Goal: Task Accomplishment & Management: Complete application form

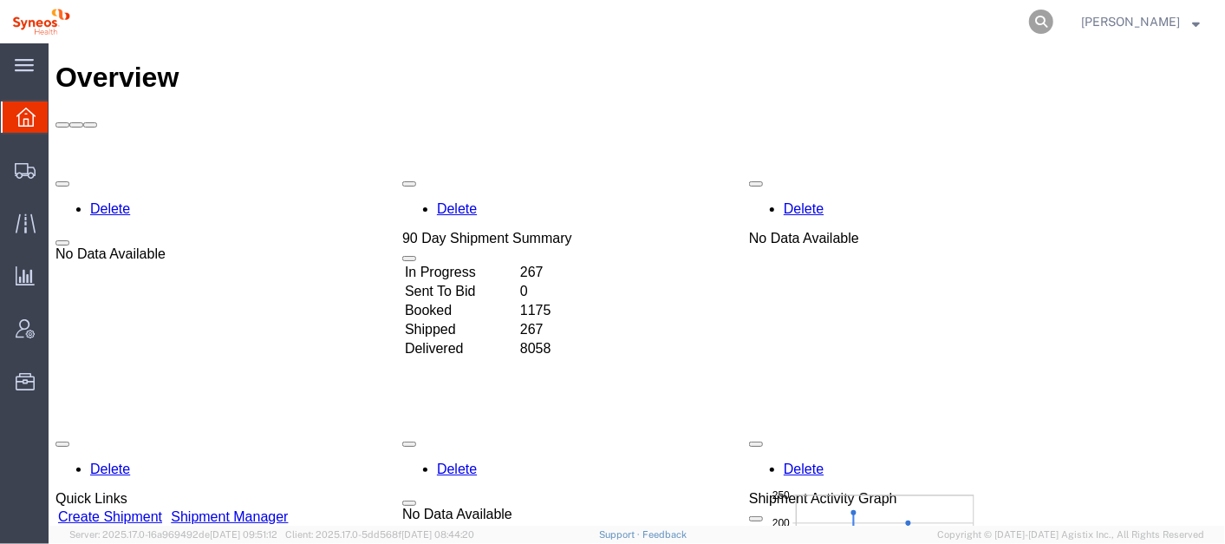
click at [1054, 15] on icon at bounding box center [1041, 22] width 24 height 24
type input "56483323"
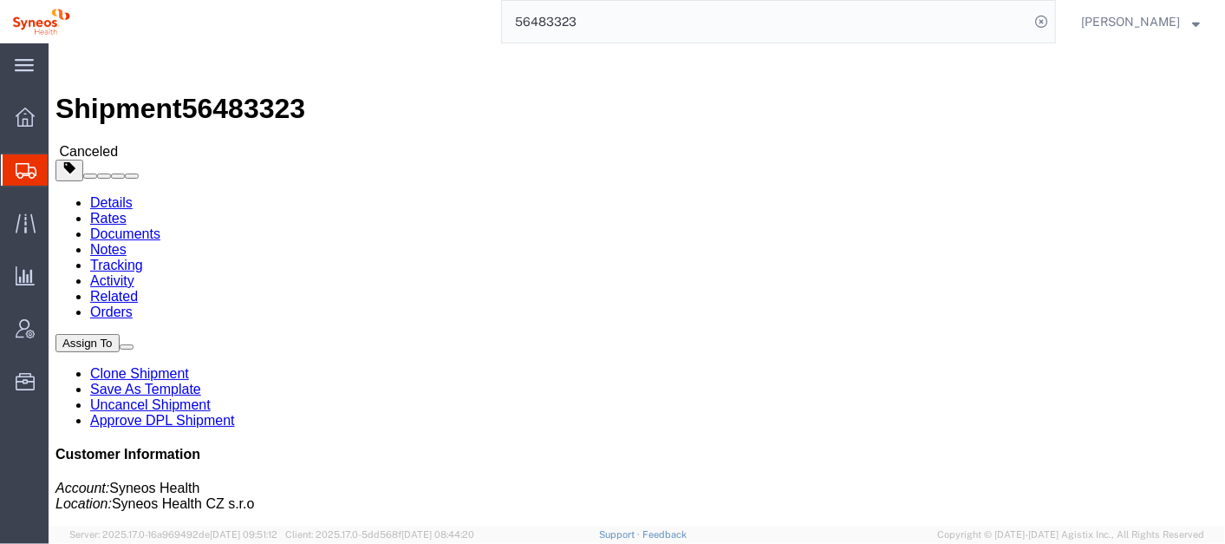
click link "Activity"
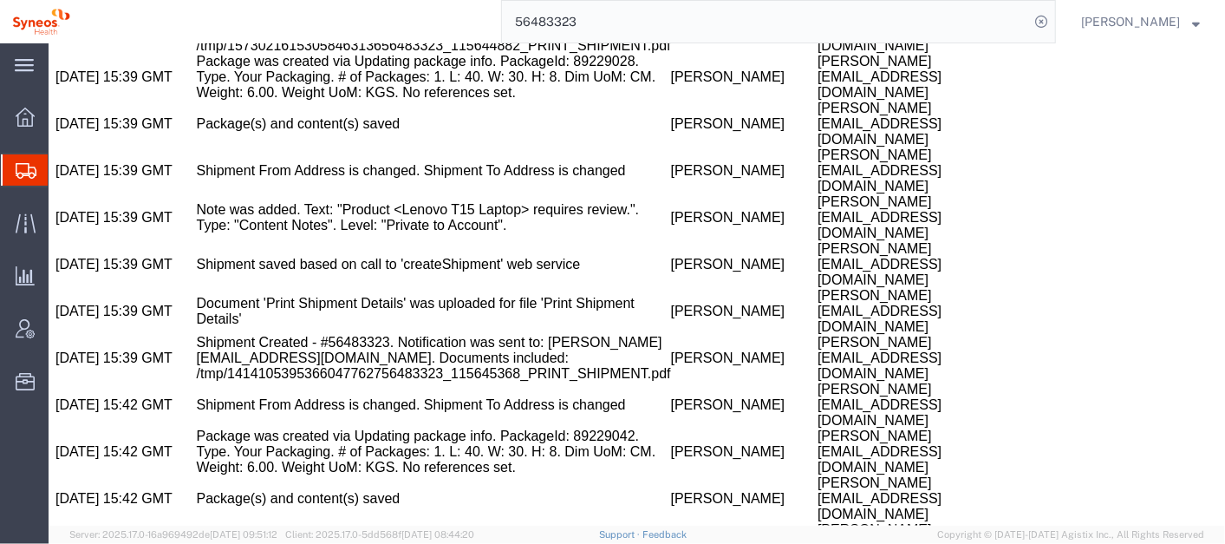
scroll to position [2082, 0]
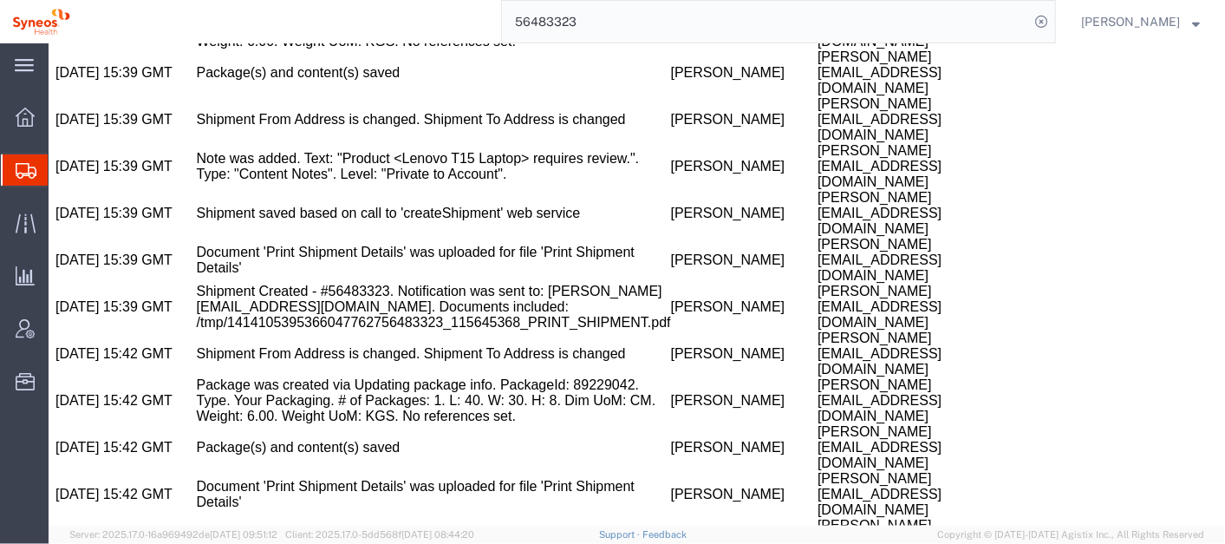
copy span "56483323"
drag, startPoint x: 481, startPoint y: 320, endPoint x: 396, endPoint y: 320, distance: 85.0
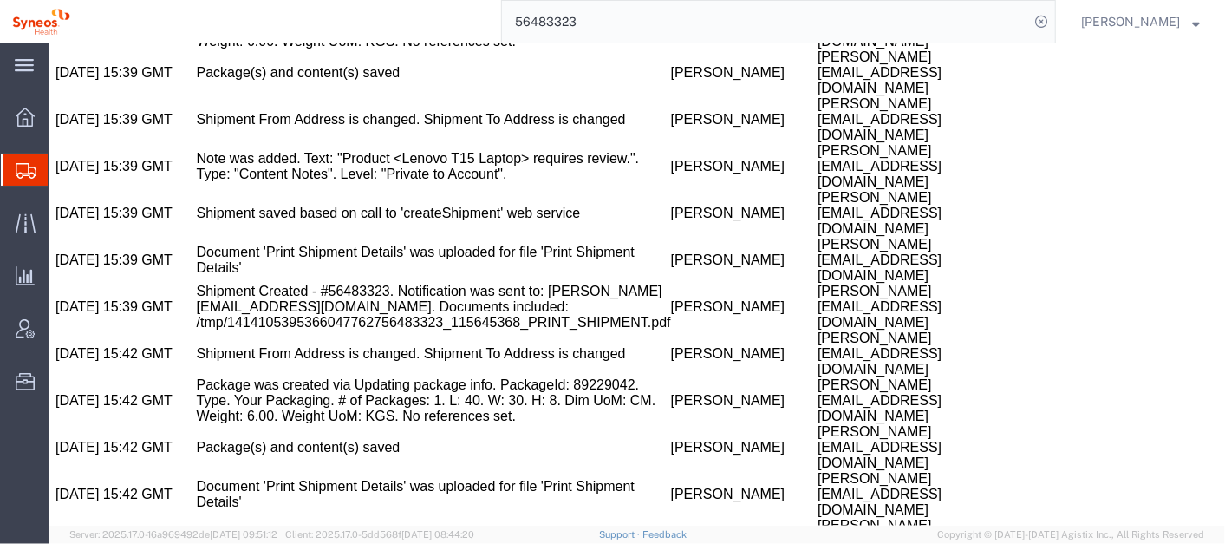
copy td "Natalia Copova"
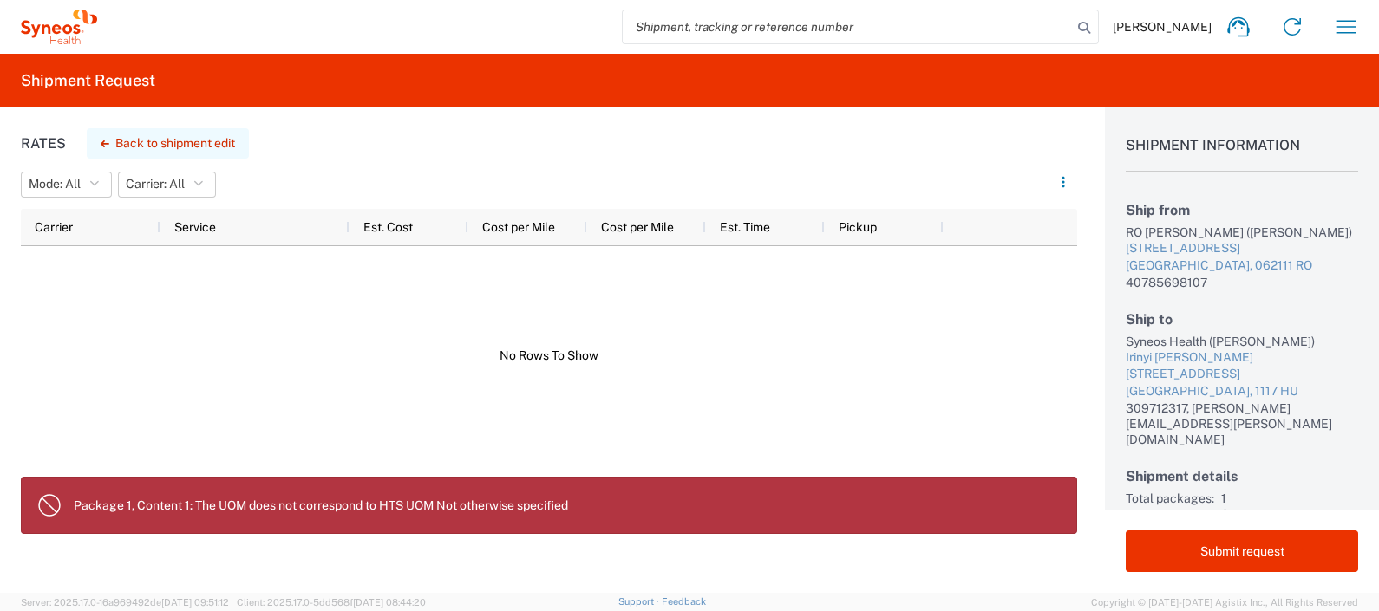
click at [223, 141] on button "Back to shipment edit" at bounding box center [168, 143] width 162 height 30
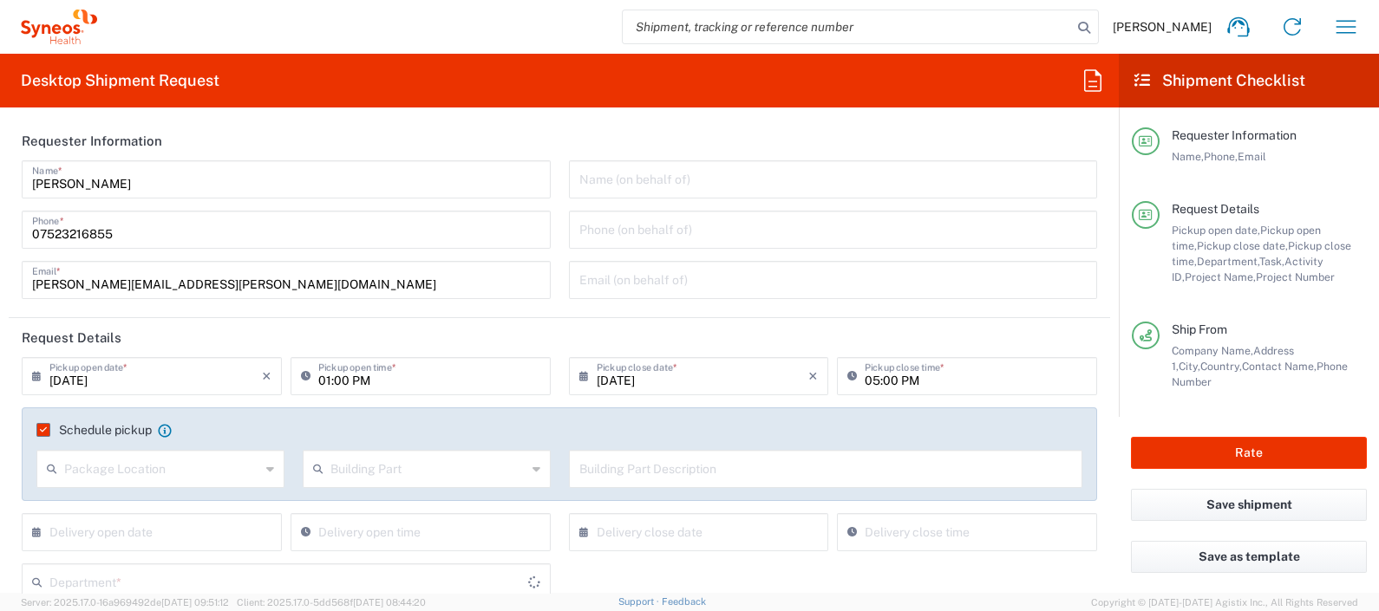
type input "4510 DEPARTMENTAL EXPENSE"
type input "Romania"
type input "Delivery Duty Paid"
type input "Hungary"
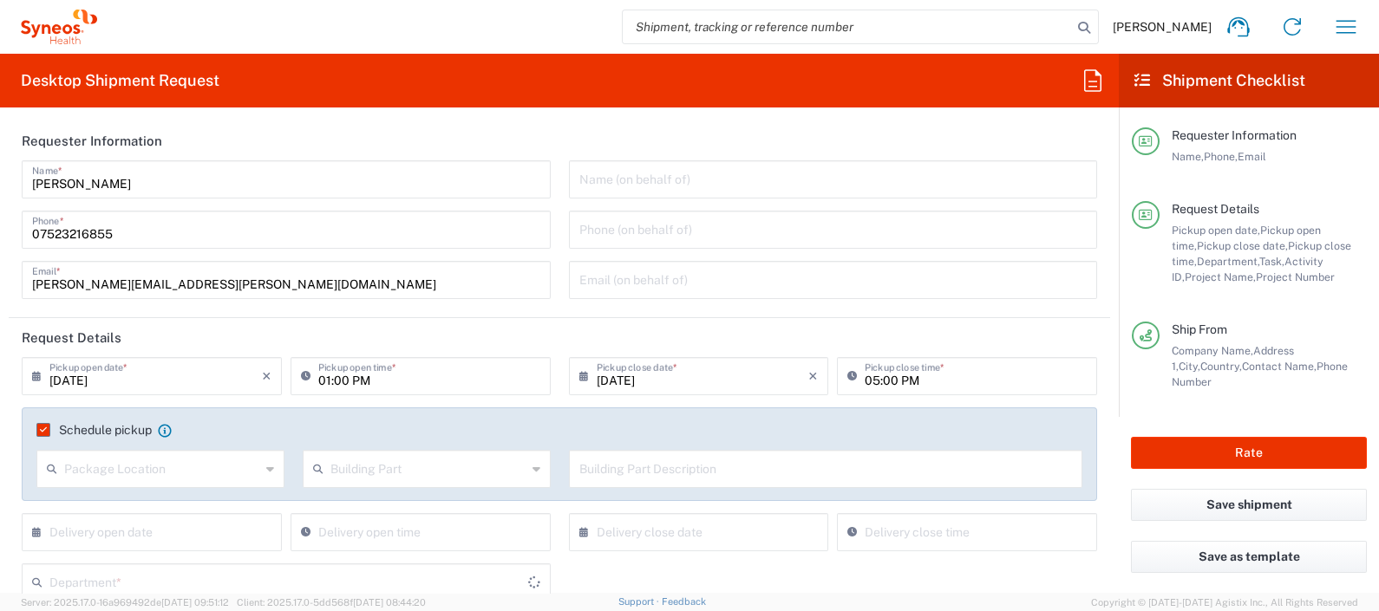
type input "Your Packaging"
type input "4510"
type input "Syneos Health Hungary Kft."
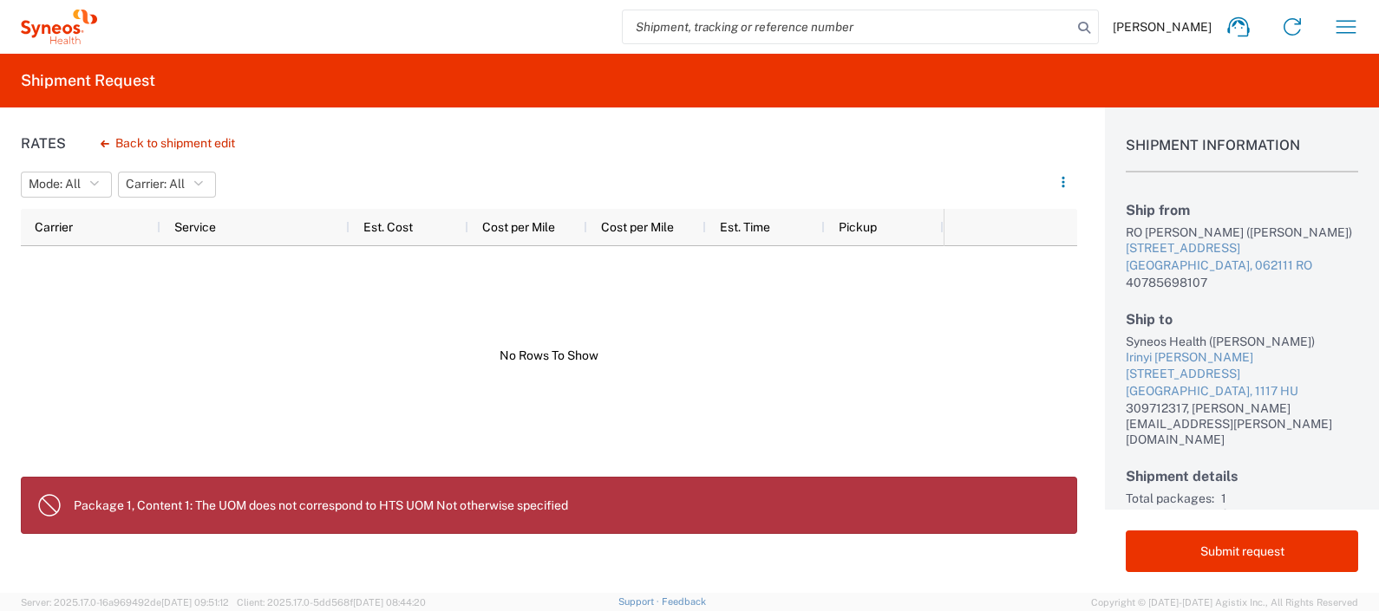
click at [942, 355] on div at bounding box center [482, 356] width 923 height 220
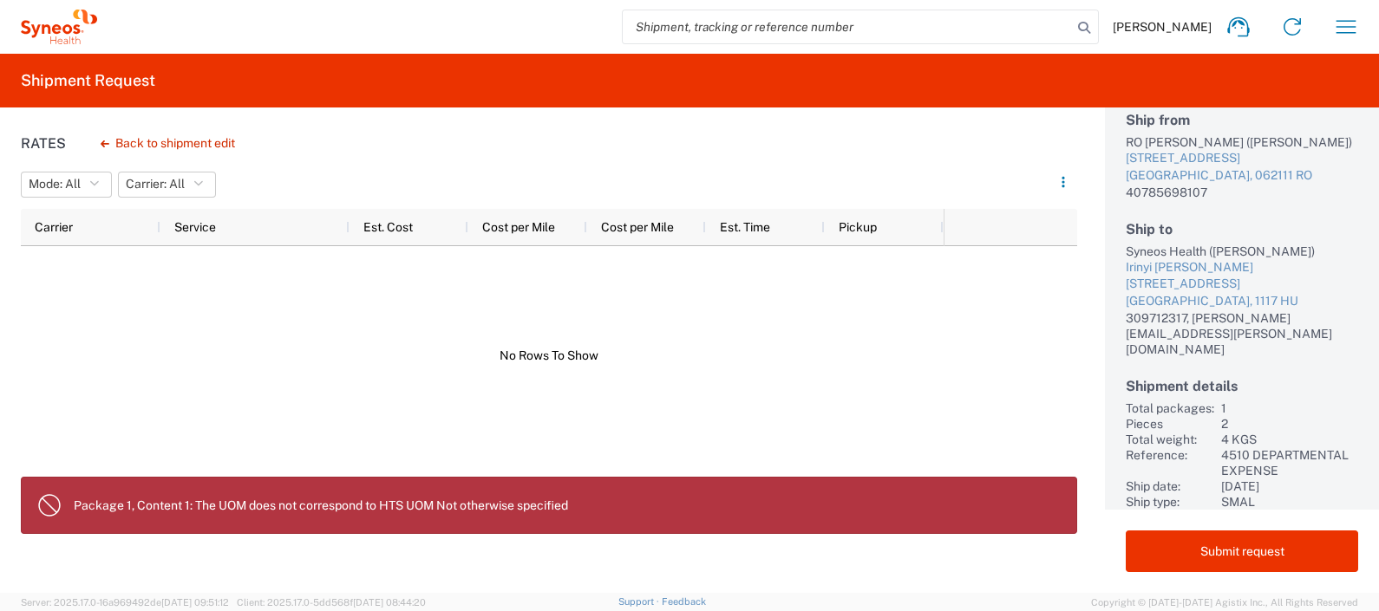
scroll to position [139, 0]
click at [204, 141] on button "Back to shipment edit" at bounding box center [168, 143] width 162 height 30
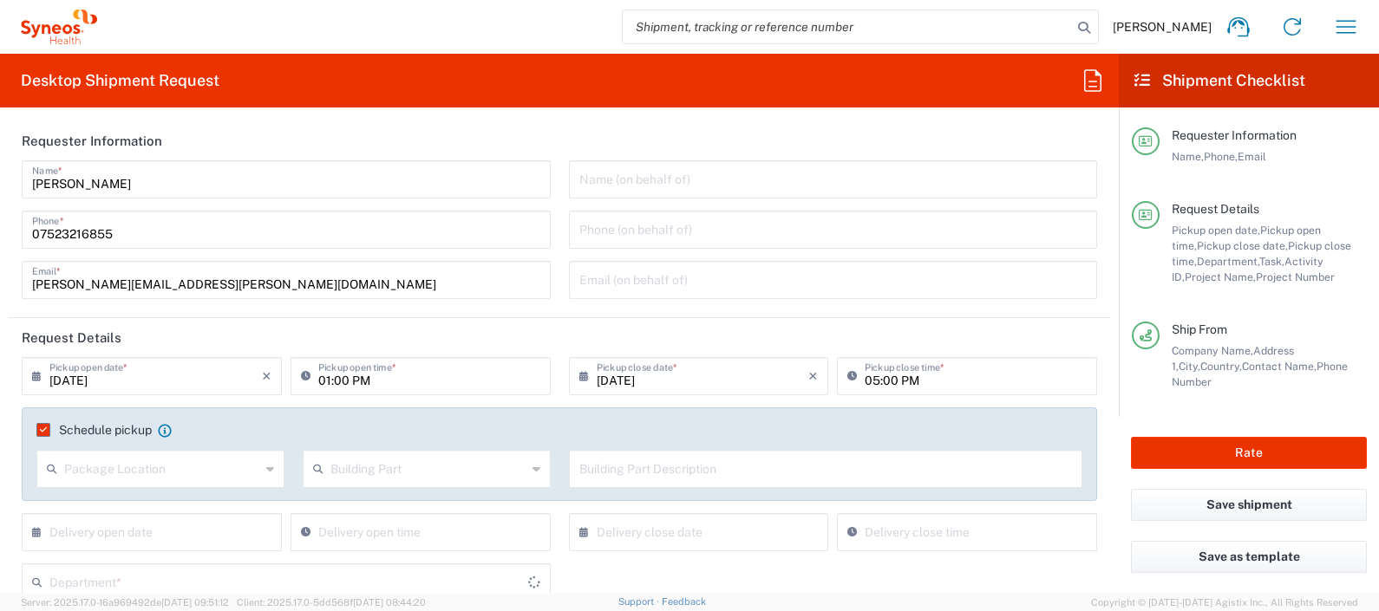
type input "4510 DEPARTMENTAL EXPENSE"
type input "Your Packaging"
type input "Delivery Duty Paid"
type input "4510"
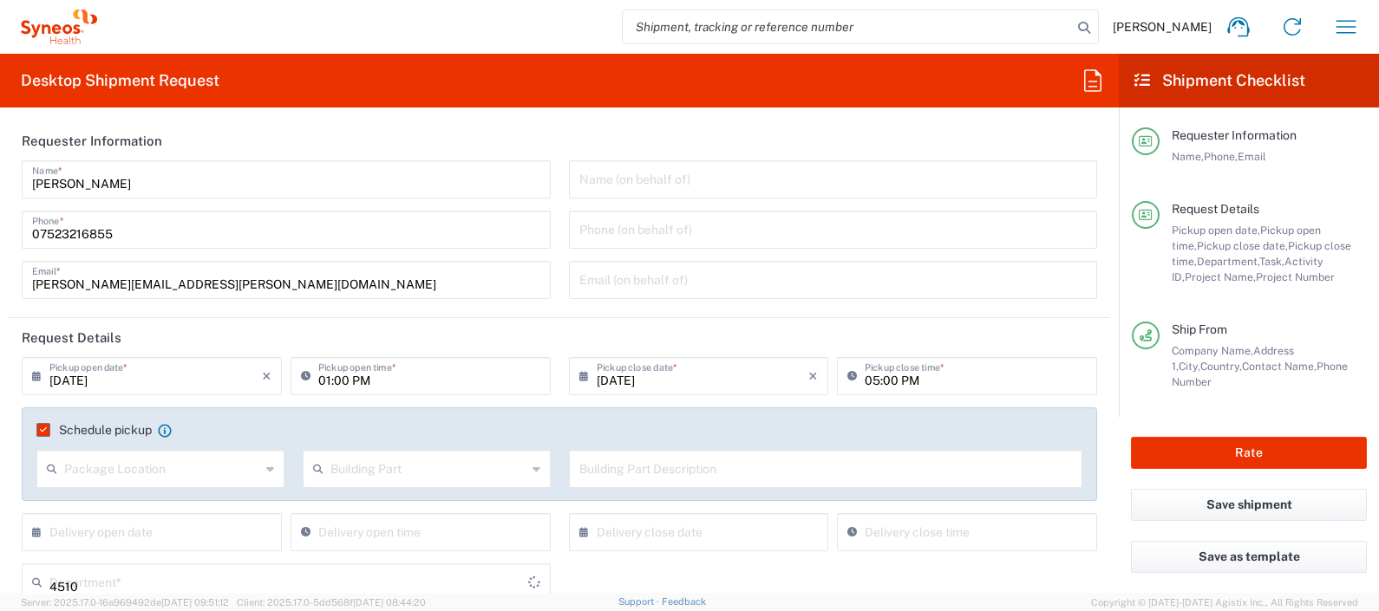
type input "Hungary"
type input "Romania"
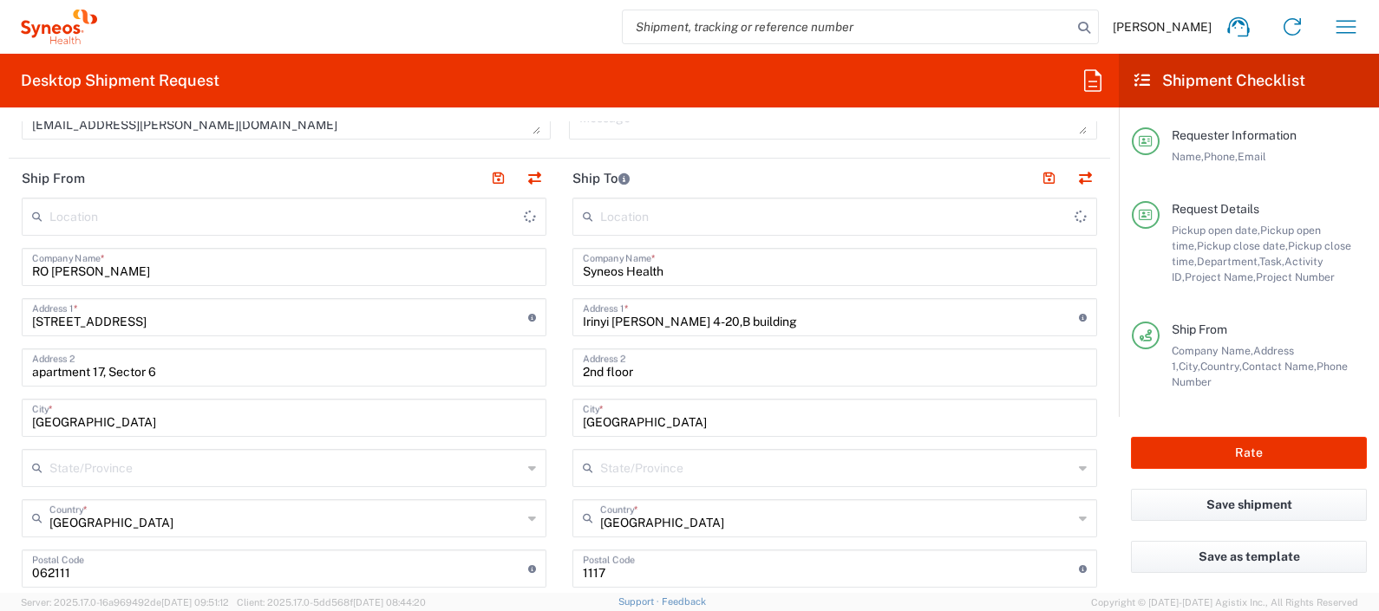
type input "Syneos Health Hungary Kft."
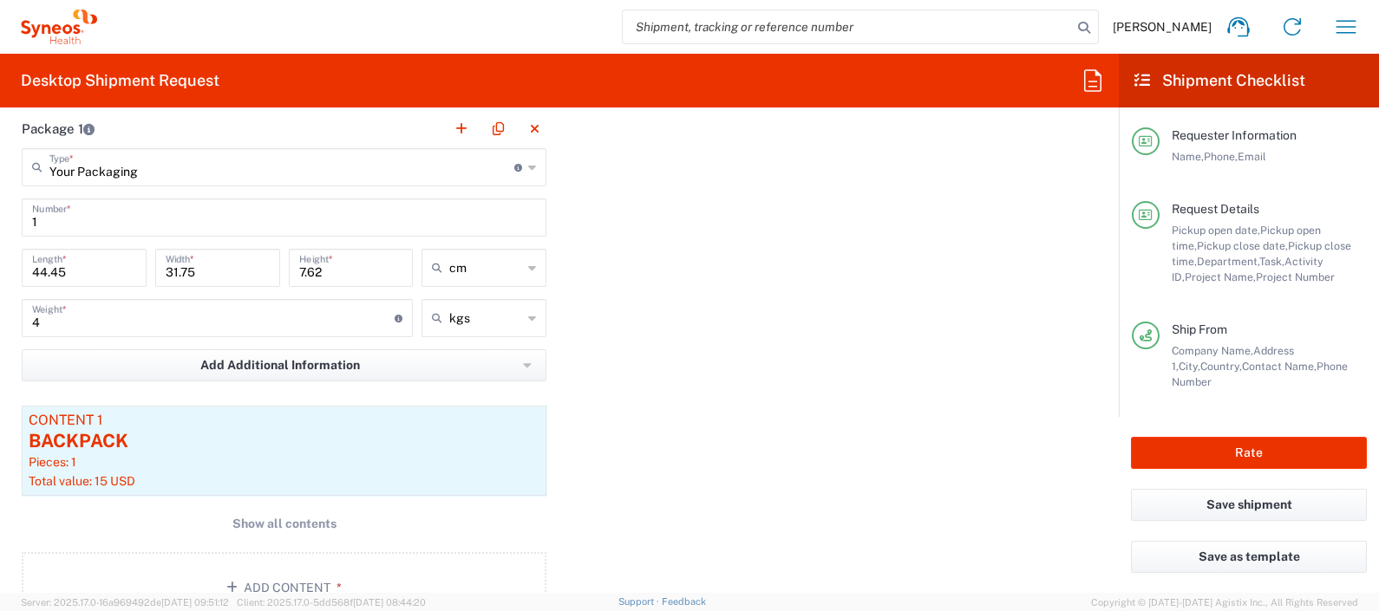
scroll to position [1765, 0]
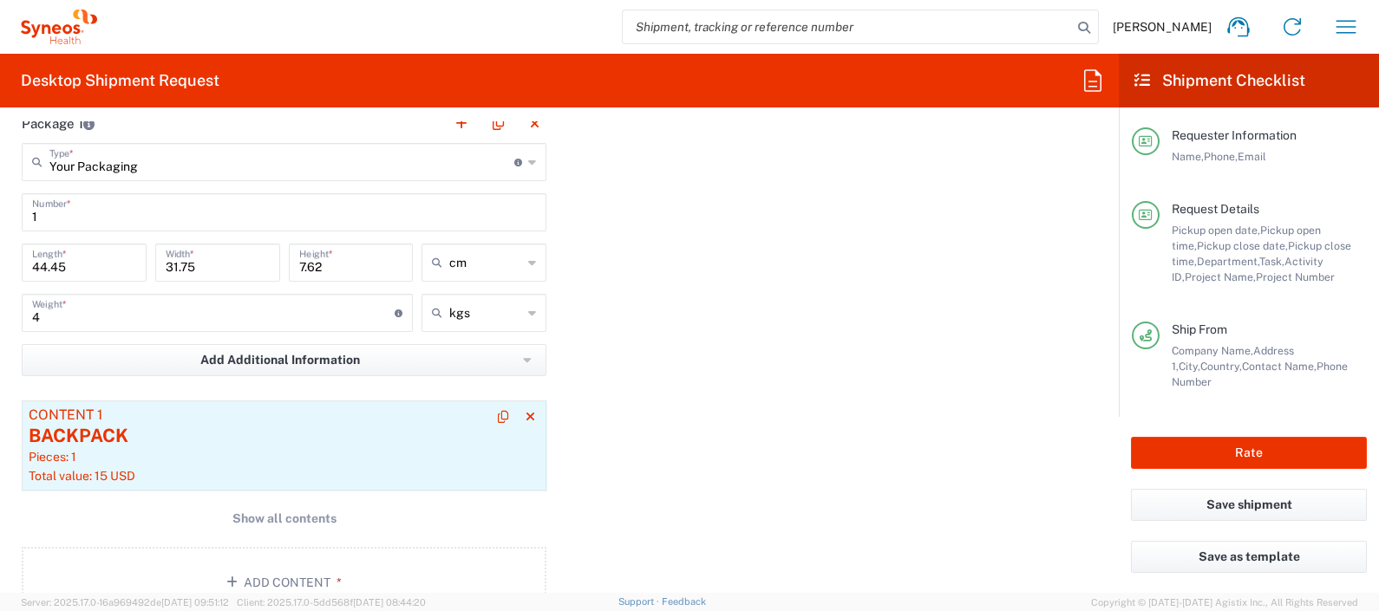
click at [266, 449] on div "Pieces: 1" at bounding box center [284, 457] width 511 height 16
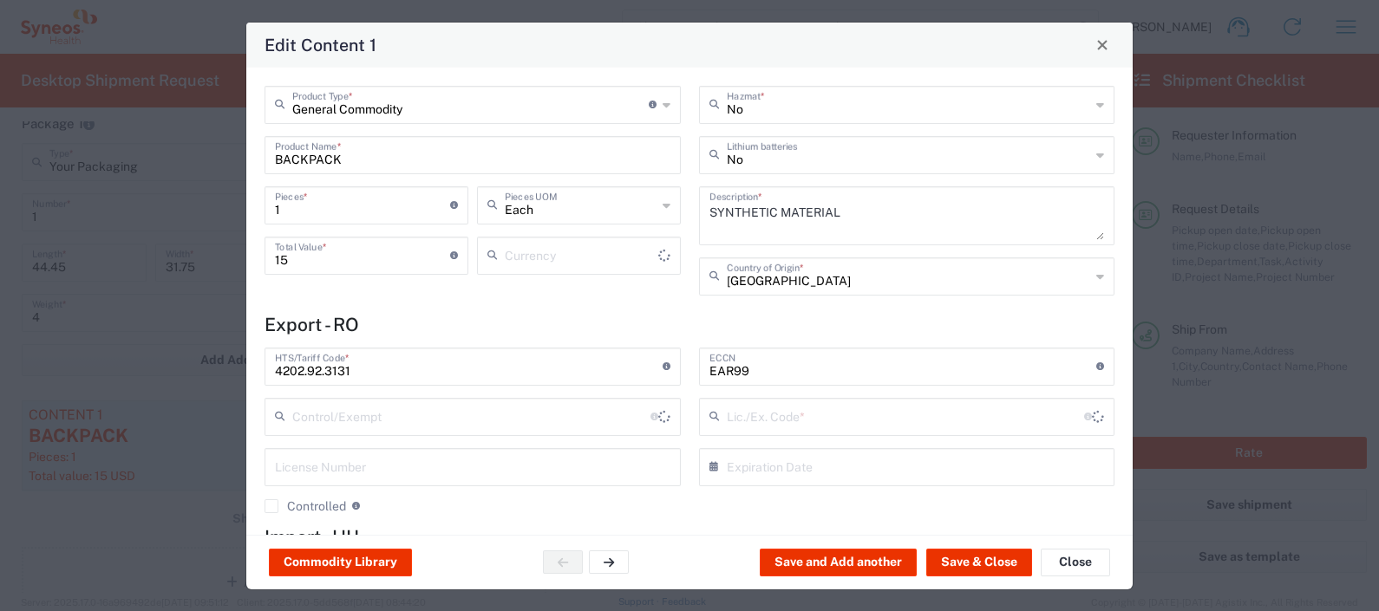
type input "US Dollar"
type input "BIS"
type input "NLR - No License Required"
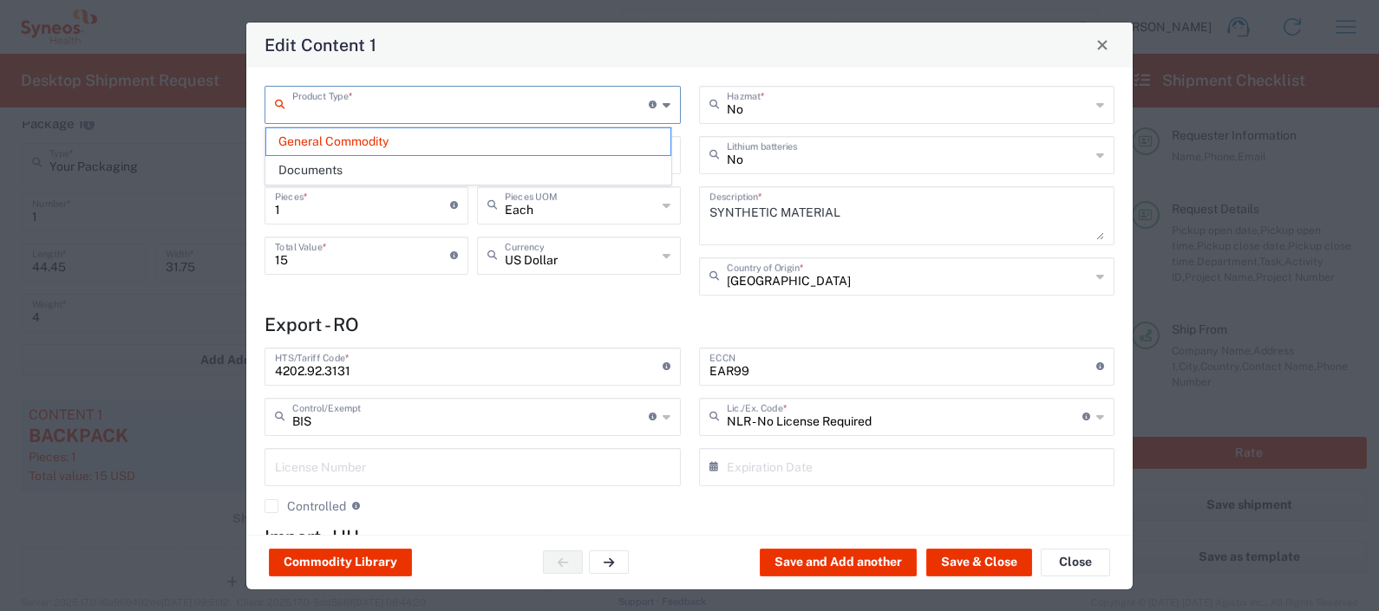
click at [494, 109] on input "text" at bounding box center [470, 103] width 356 height 30
click at [464, 147] on span "General Commodity" at bounding box center [468, 141] width 404 height 27
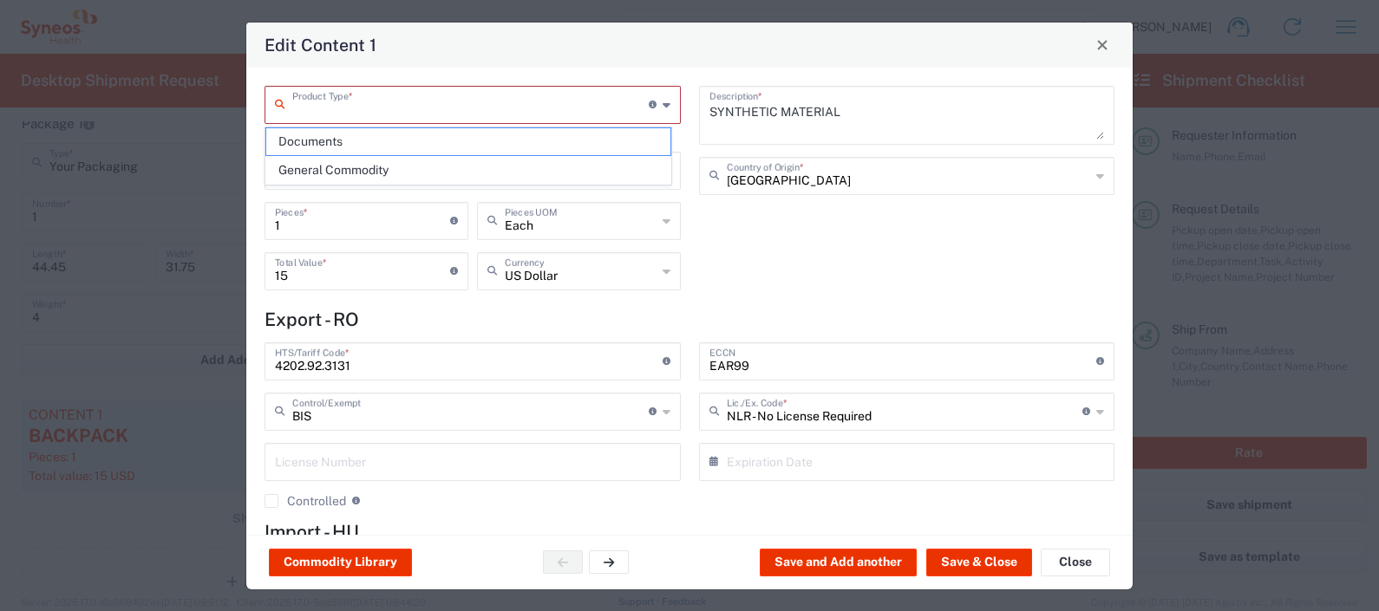
click at [408, 108] on input "text" at bounding box center [470, 103] width 356 height 30
click at [391, 168] on span "General Commodity" at bounding box center [468, 170] width 404 height 27
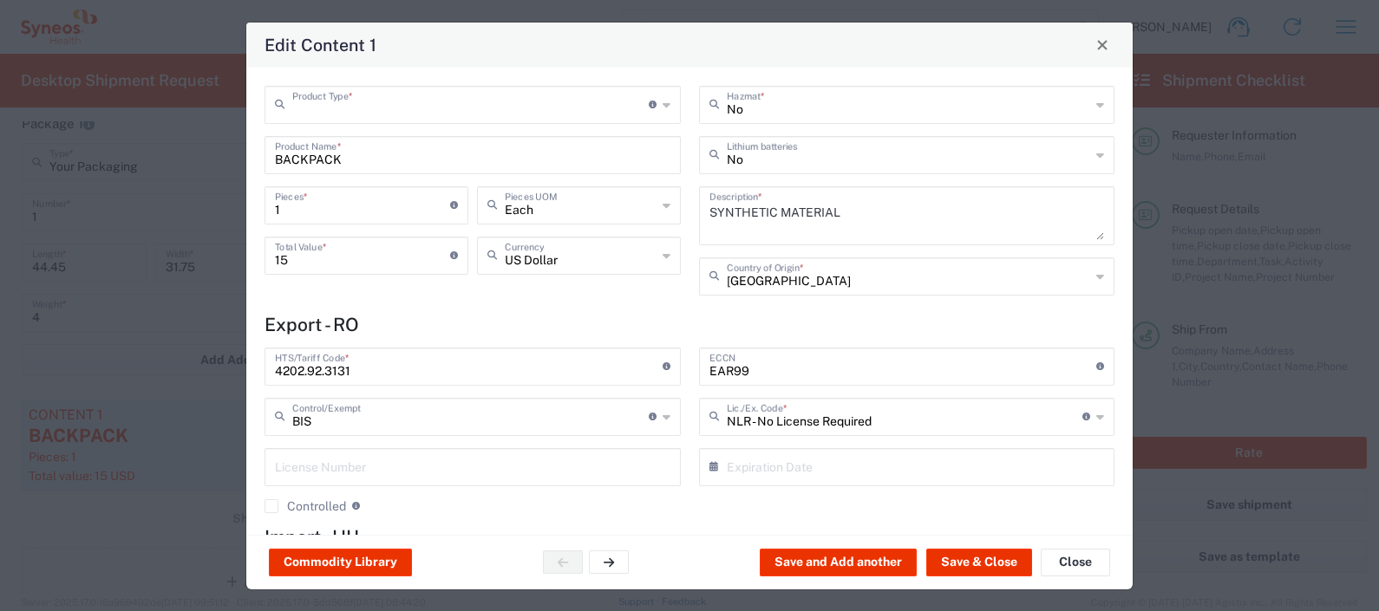
type input "General Commodity"
click at [396, 164] on input "BACKPACK" at bounding box center [472, 154] width 395 height 30
type input "B"
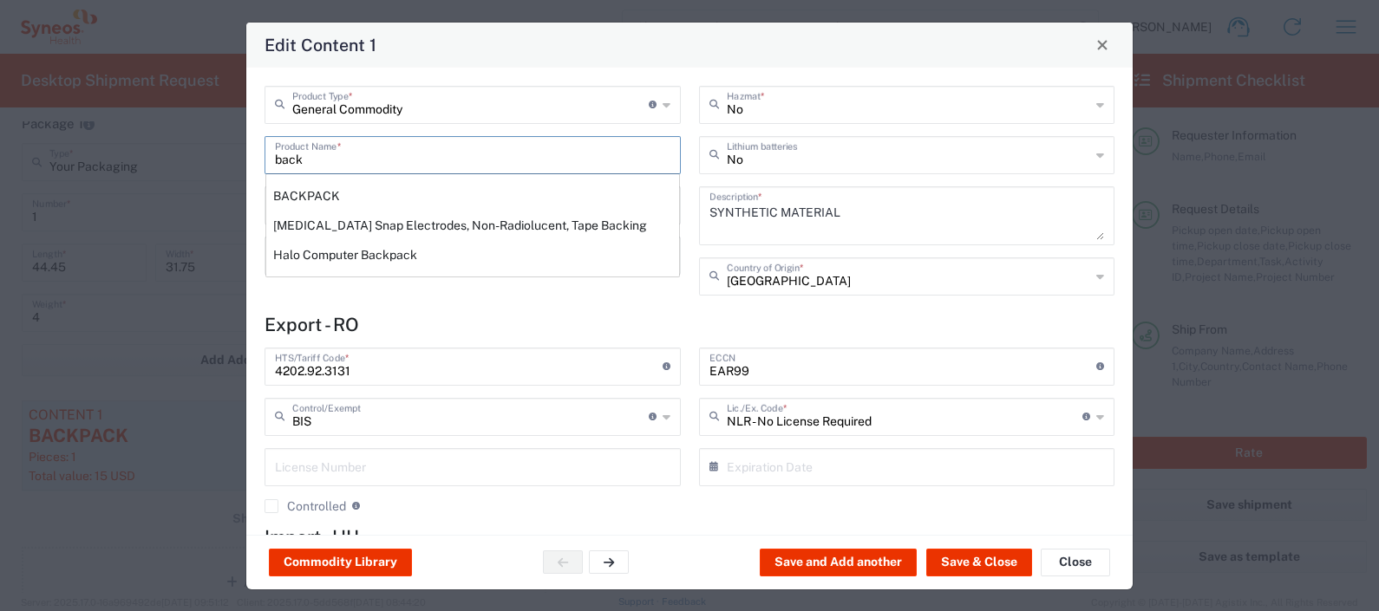
click at [386, 248] on div "Halo Computer Backpack" at bounding box center [472, 254] width 413 height 29
type input "Halo Computer Backpack"
type textarea "Material: Dobby nylon."
type input "4202.92.3120"
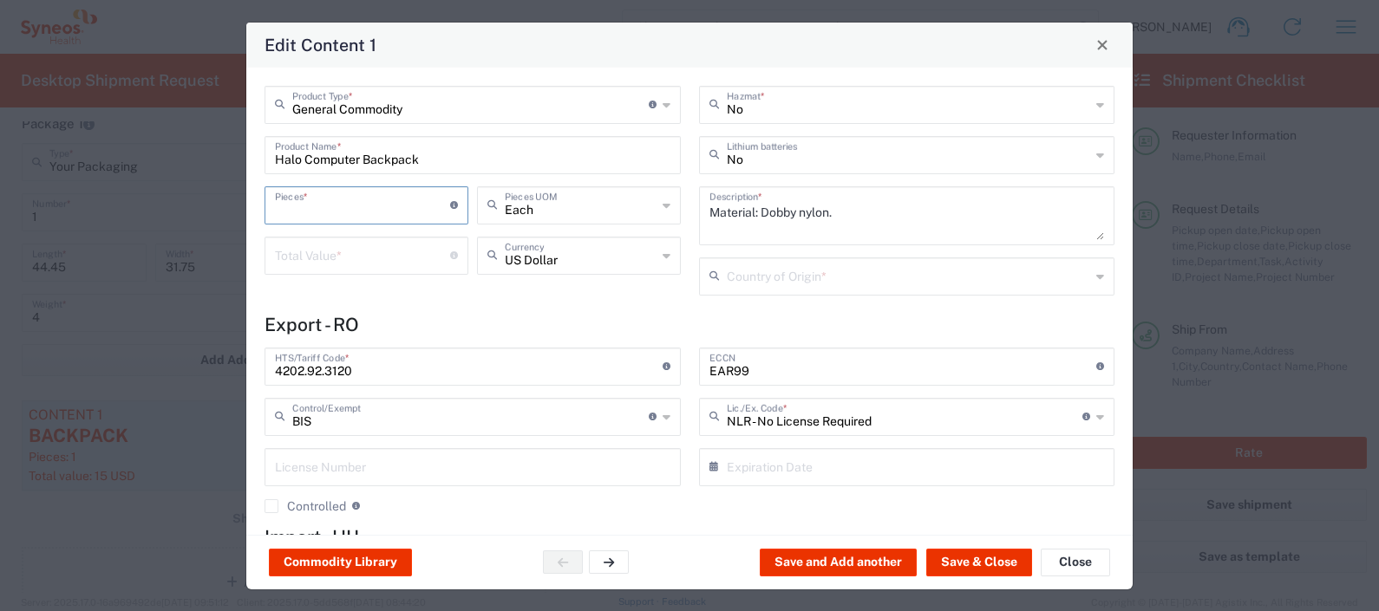
click at [376, 194] on input "number" at bounding box center [362, 204] width 175 height 30
type input "1"
click at [360, 258] on input "number" at bounding box center [362, 254] width 175 height 30
type input "50"
click at [982, 565] on button "Save & Close" at bounding box center [979, 563] width 106 height 28
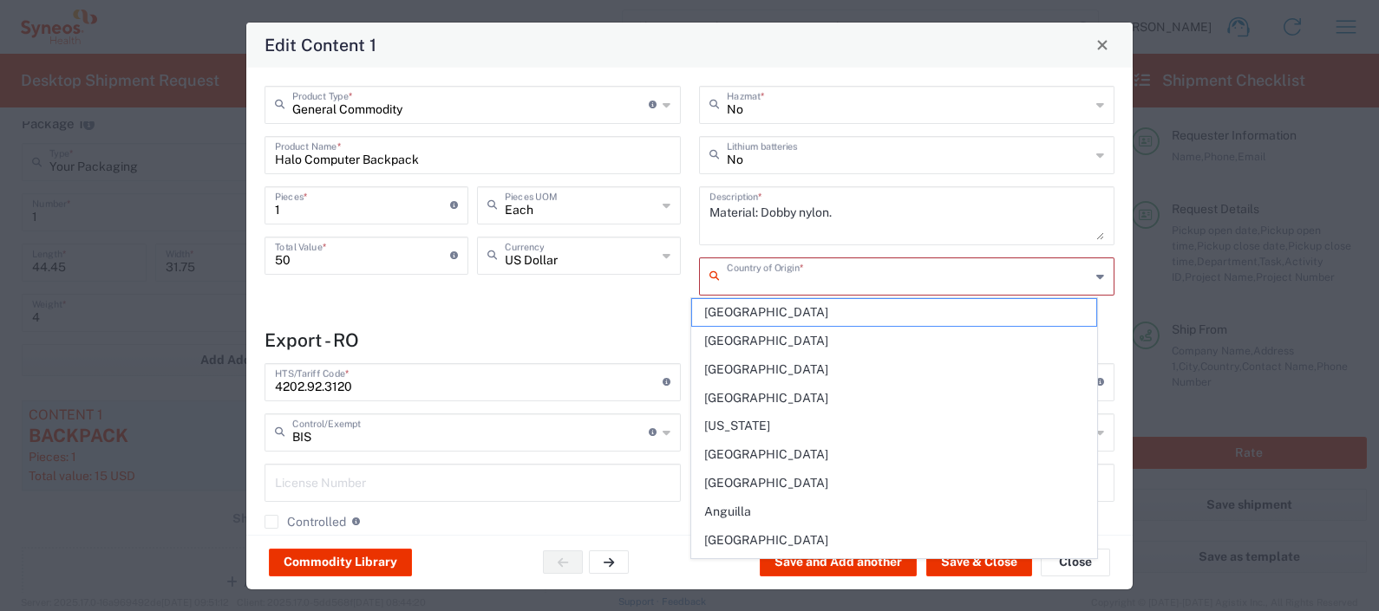
click at [923, 277] on input "text" at bounding box center [909, 275] width 364 height 30
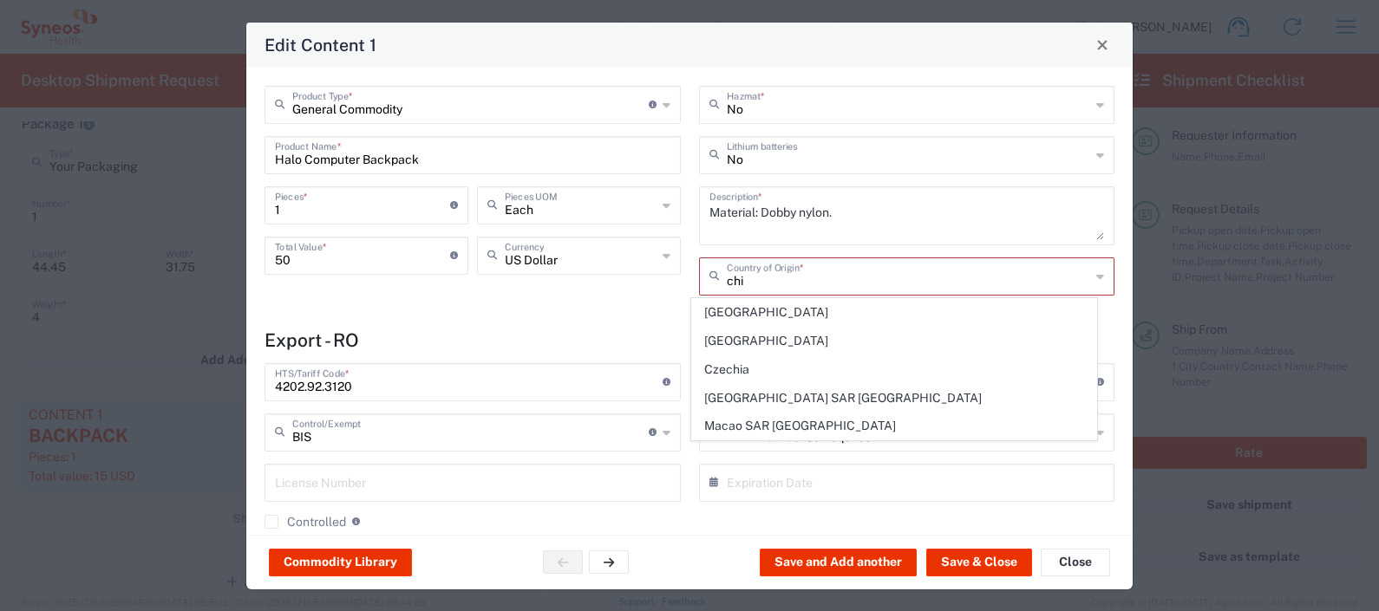
click at [716, 338] on span "China" at bounding box center [894, 341] width 404 height 27
type input "China"
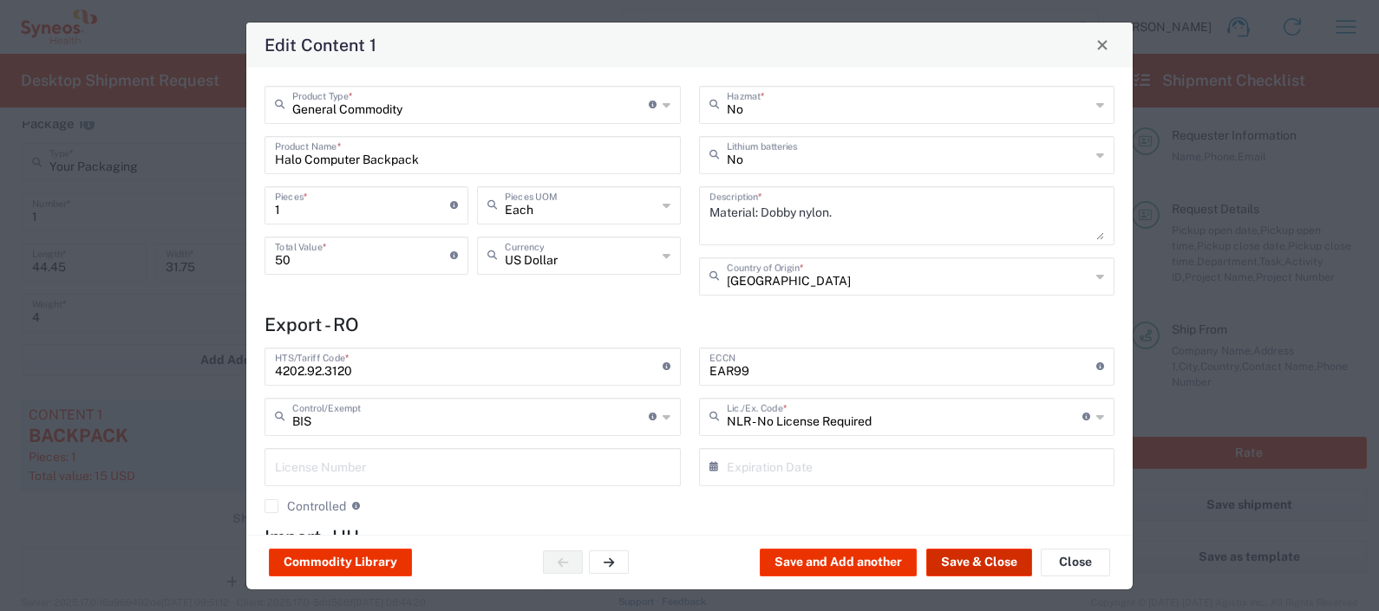
click at [966, 559] on button "Save & Close" at bounding box center [979, 563] width 106 height 28
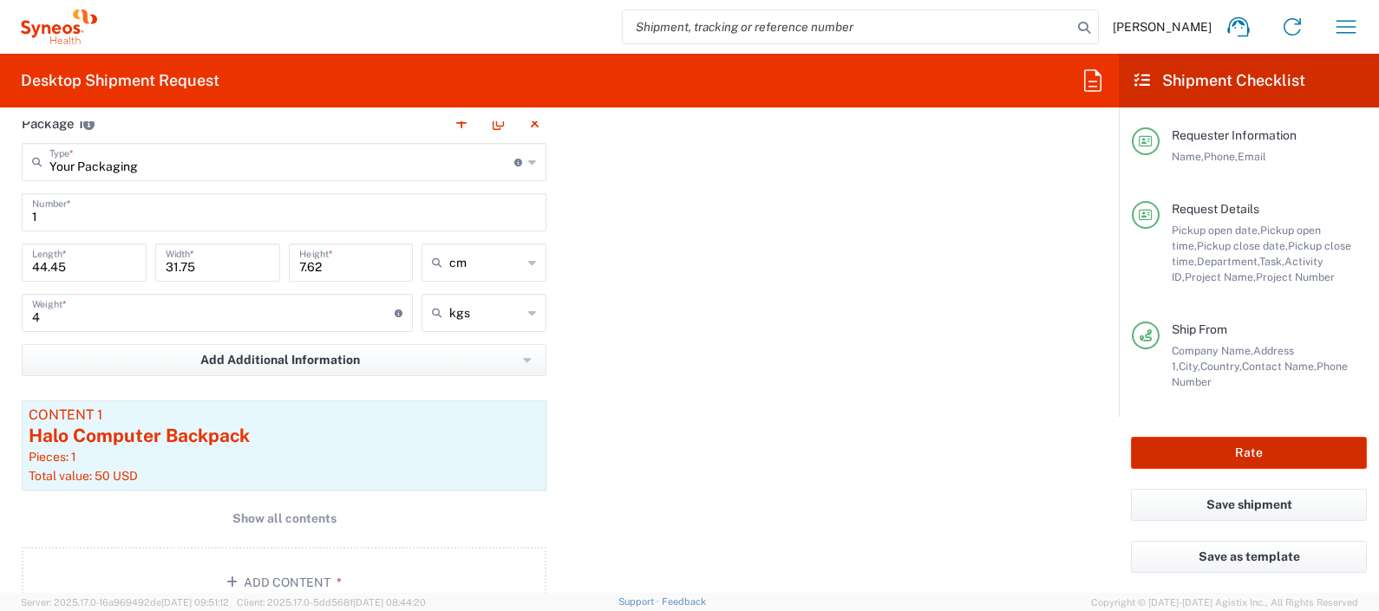
click at [1235, 454] on button "Rate" at bounding box center [1249, 453] width 236 height 32
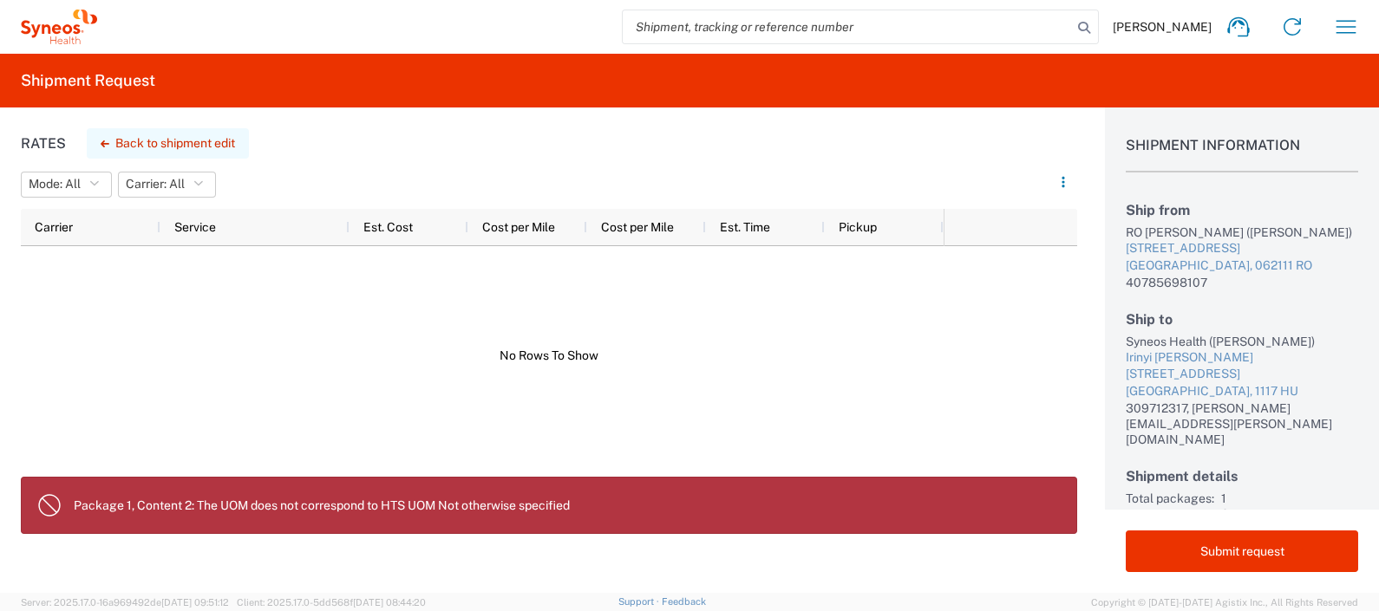
click at [203, 144] on button "Back to shipment edit" at bounding box center [168, 143] width 162 height 30
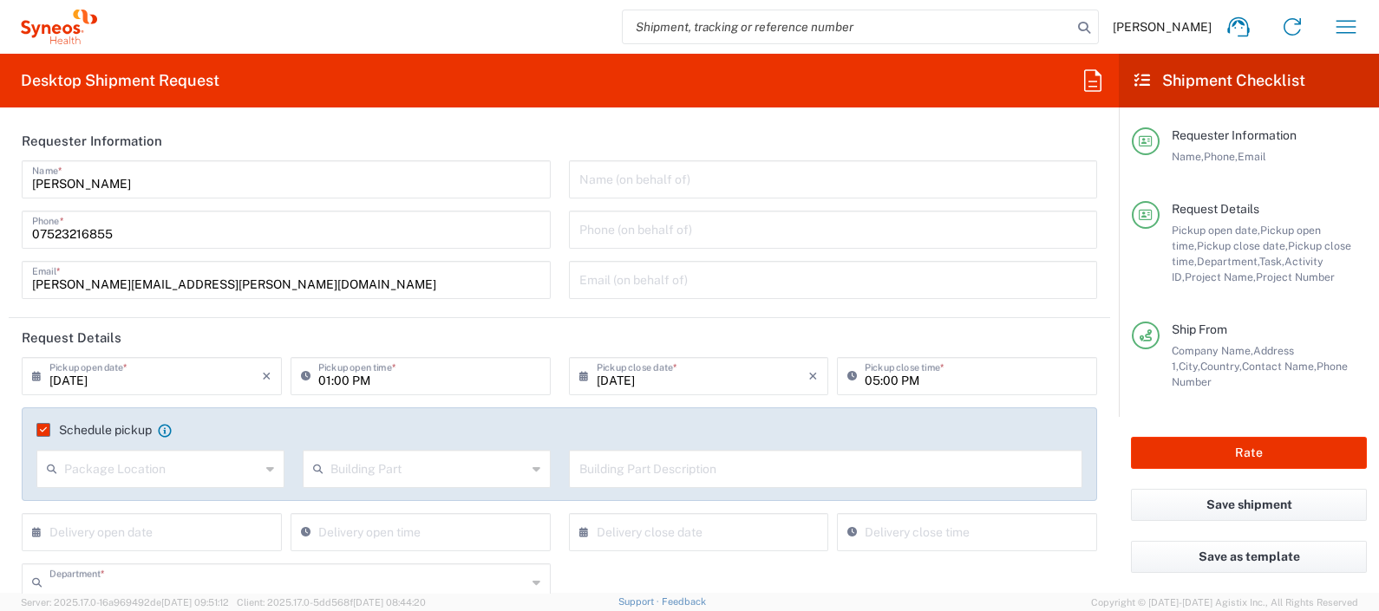
type input "4510"
type input "4510 DEPARTMENTAL EXPENSE"
type input "Your Packaging"
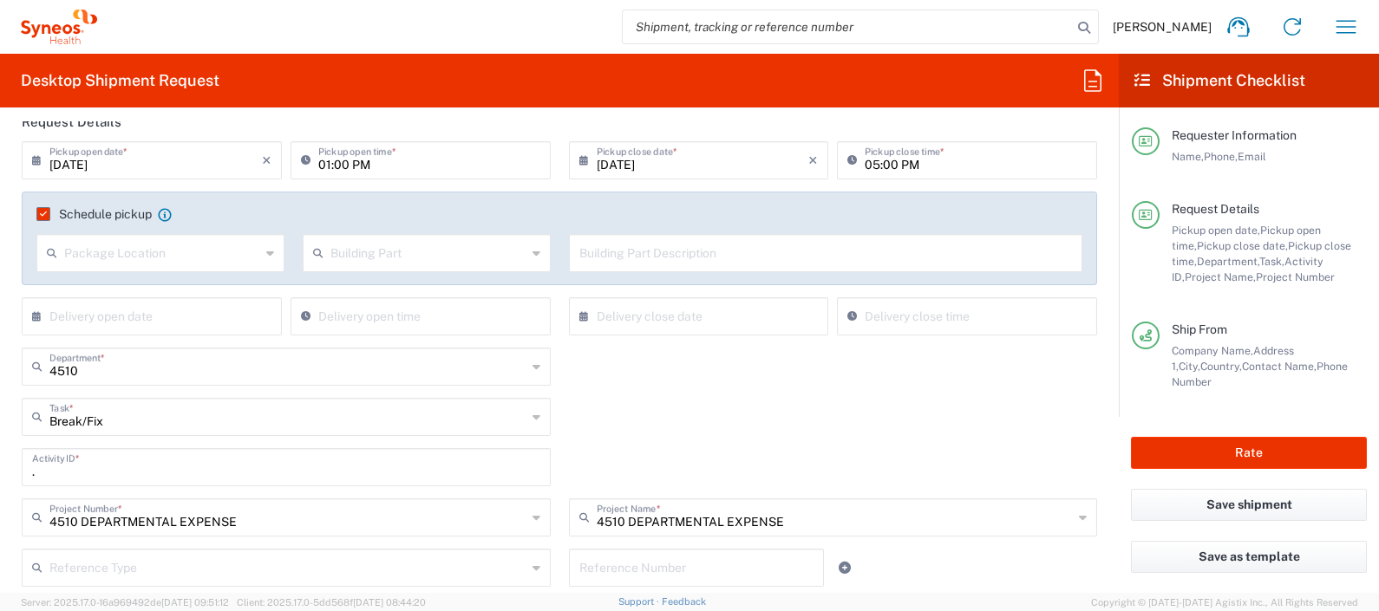
scroll to position [206, 0]
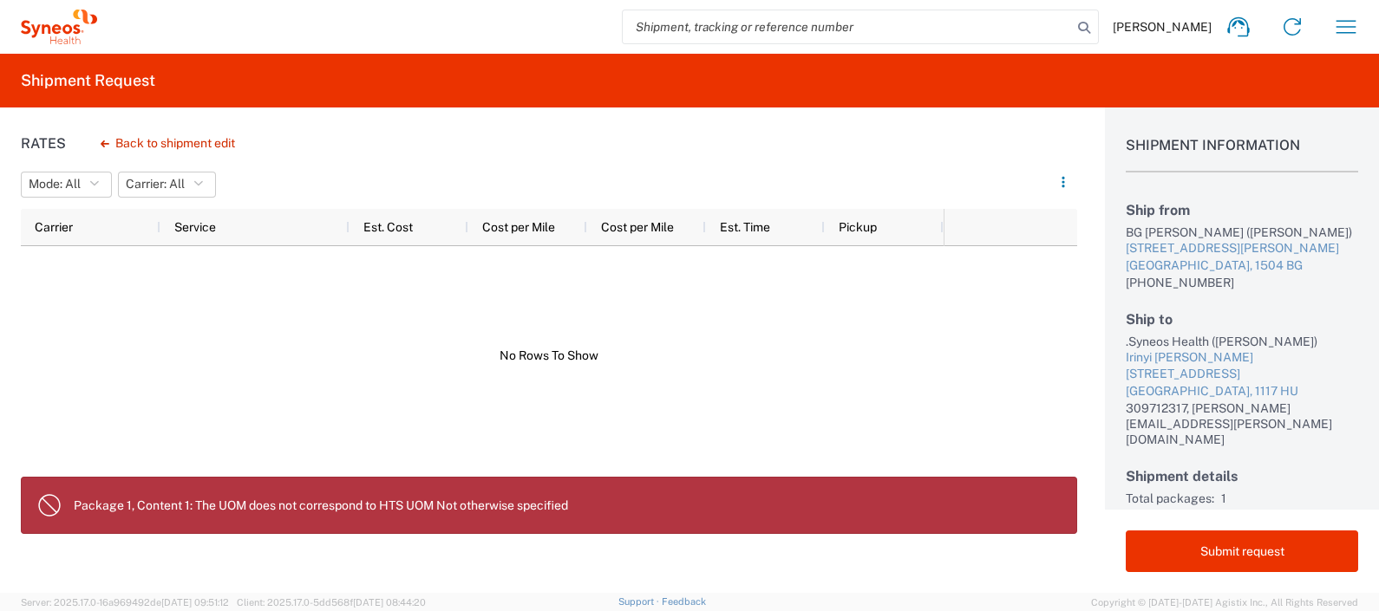
click at [824, 346] on div at bounding box center [482, 356] width 923 height 220
click at [794, 26] on input "search" at bounding box center [847, 26] width 449 height 33
paste input "56523707"
type input "56523707"
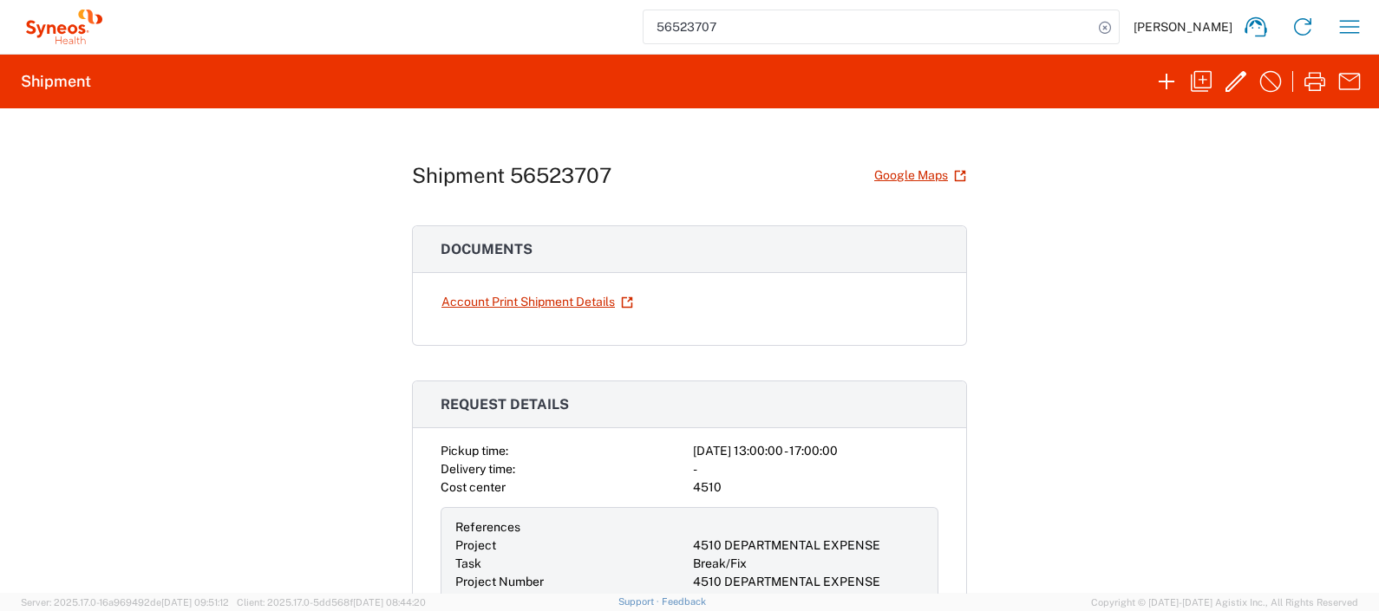
click at [1258, 265] on div "Shipment 56523707 Google Maps Documents Account Print Shipment Details Request …" at bounding box center [689, 350] width 1379 height 485
